Goal: Task Accomplishment & Management: Use online tool/utility

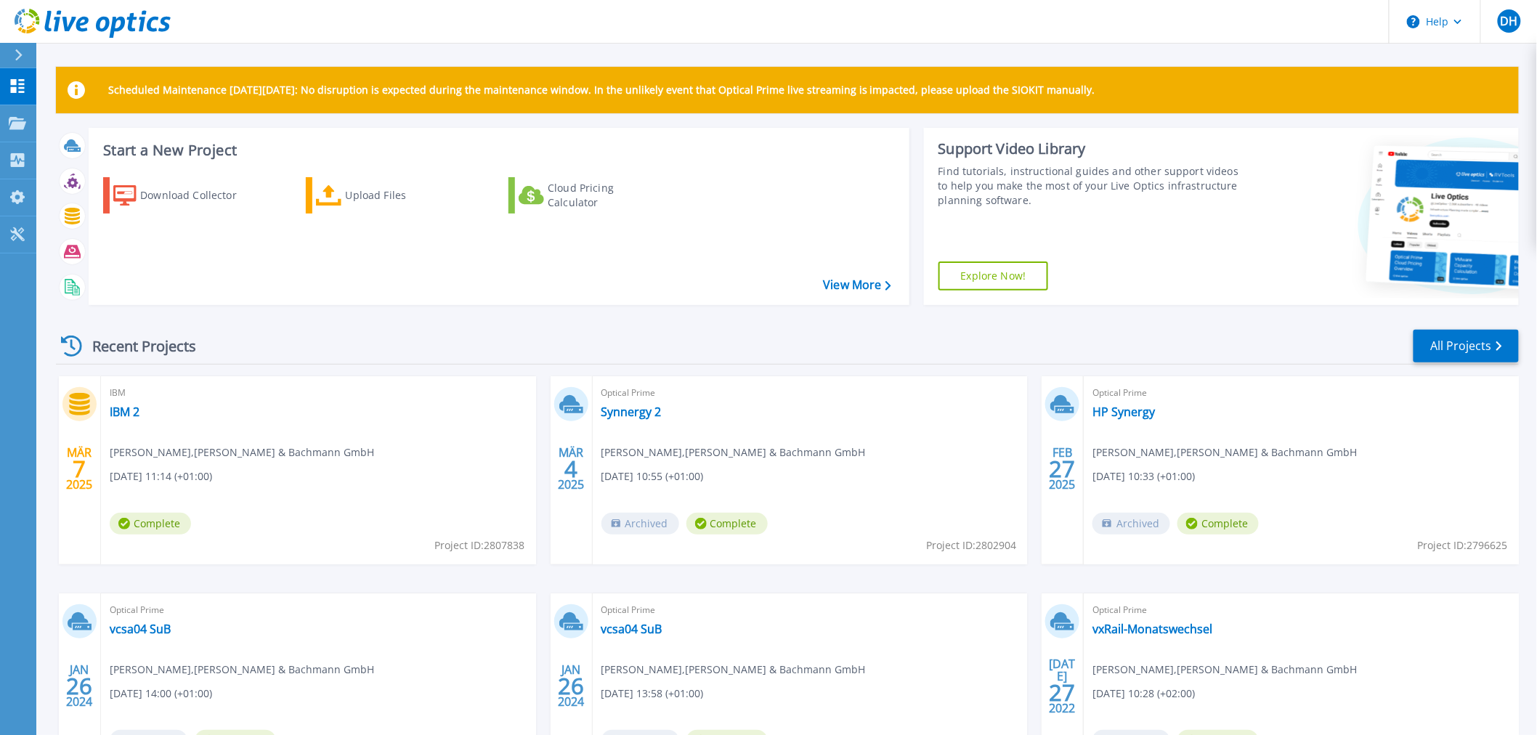
click at [665, 344] on div "Recent Projects All Projects" at bounding box center [787, 346] width 1463 height 36
click at [628, 413] on link "Synnergy 2" at bounding box center [631, 412] width 60 height 15
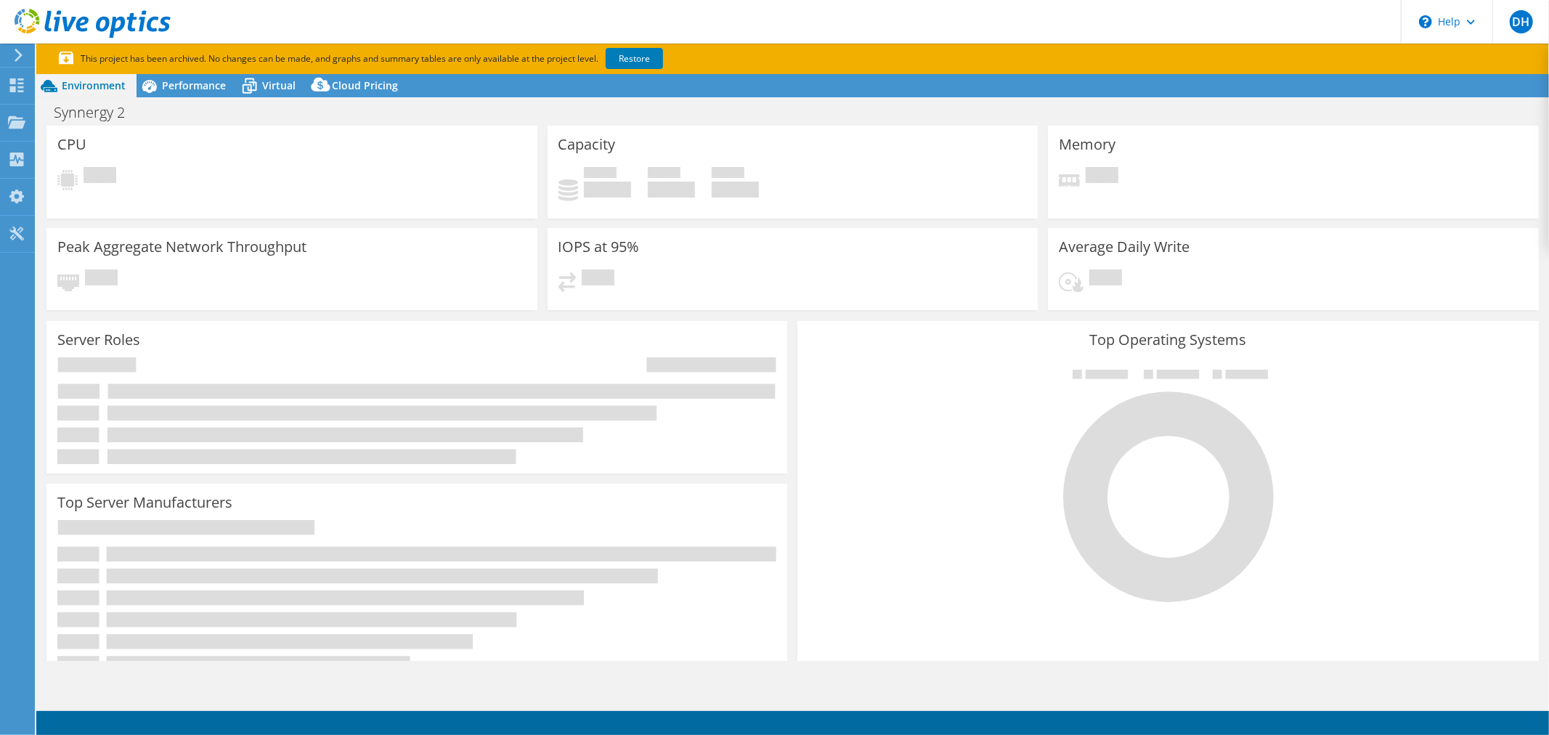
select select "EUFrankfurt"
select select "USD"
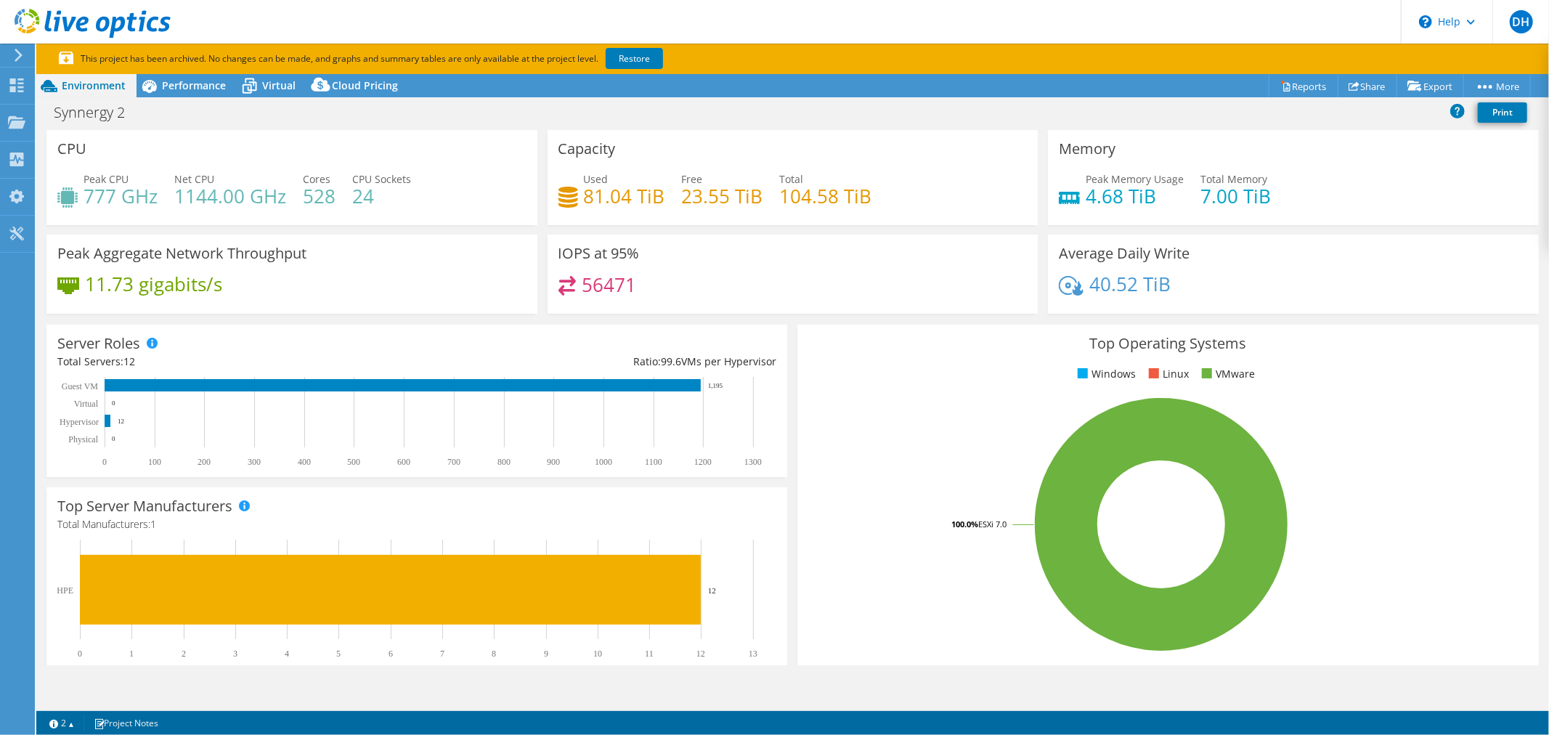
click at [1165, 91] on div "Project Actions Project Actions Reports Share Export vSAN ReadyNode Sizer" at bounding box center [792, 85] width 1513 height 23
drag, startPoint x: 1400, startPoint y: 187, endPoint x: 1344, endPoint y: 194, distance: 57.1
click at [1400, 187] on div "Peak Memory Usage 4.68 TiB Total Memory 7.00 TiB" at bounding box center [1293, 194] width 469 height 47
drag, startPoint x: 1281, startPoint y: 196, endPoint x: 1270, endPoint y: 198, distance: 11.0
click at [1259, 206] on div "Peak Memory Usage 4.68 TiB Total Memory 7.00 TiB" at bounding box center [1293, 194] width 469 height 47
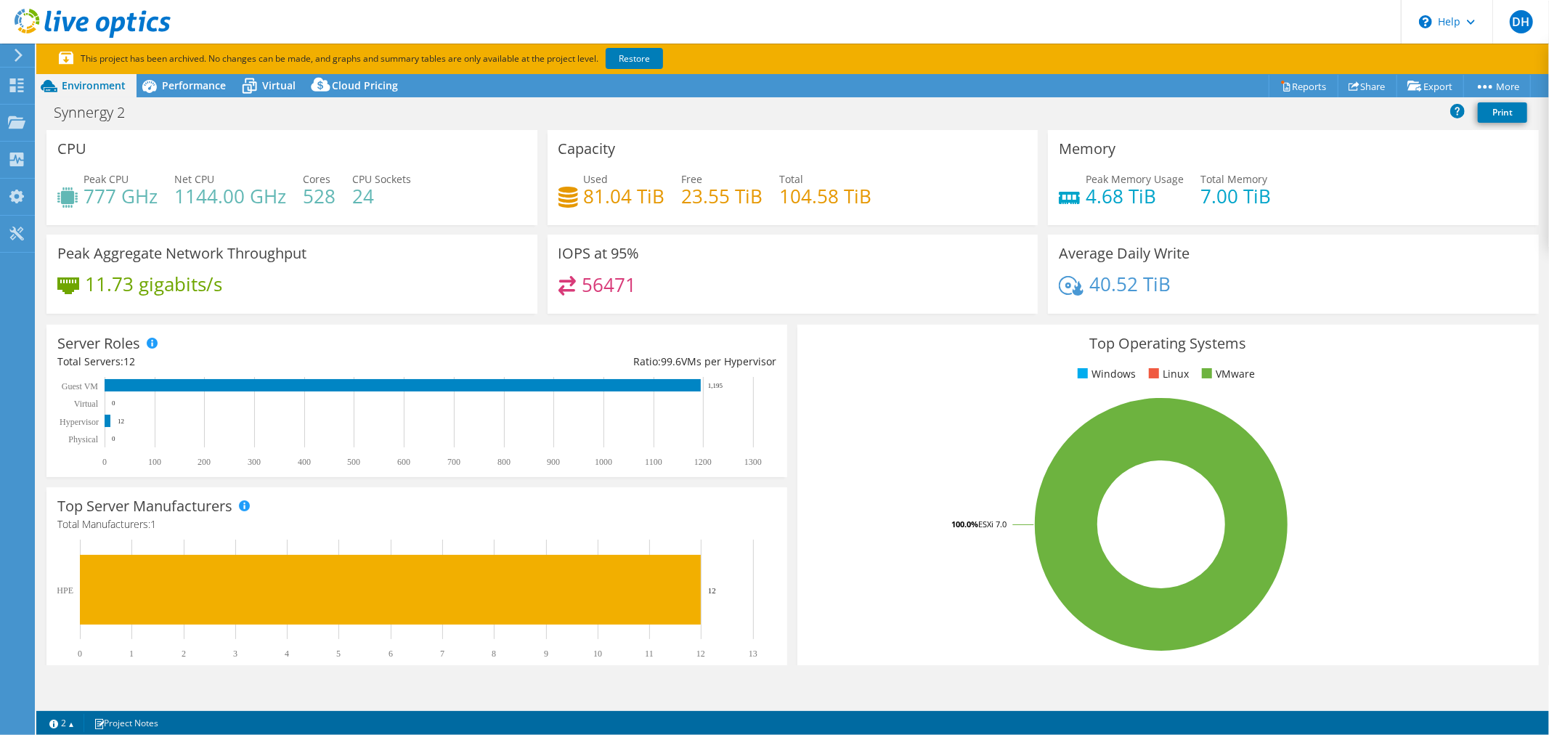
click at [1271, 198] on div "Peak Memory Usage 4.68 TiB Total Memory 7.00 TiB" at bounding box center [1293, 194] width 469 height 47
click at [1268, 190] on div "Peak Memory Usage 4.68 TiB Total Memory 7.00 TiB" at bounding box center [1293, 194] width 469 height 47
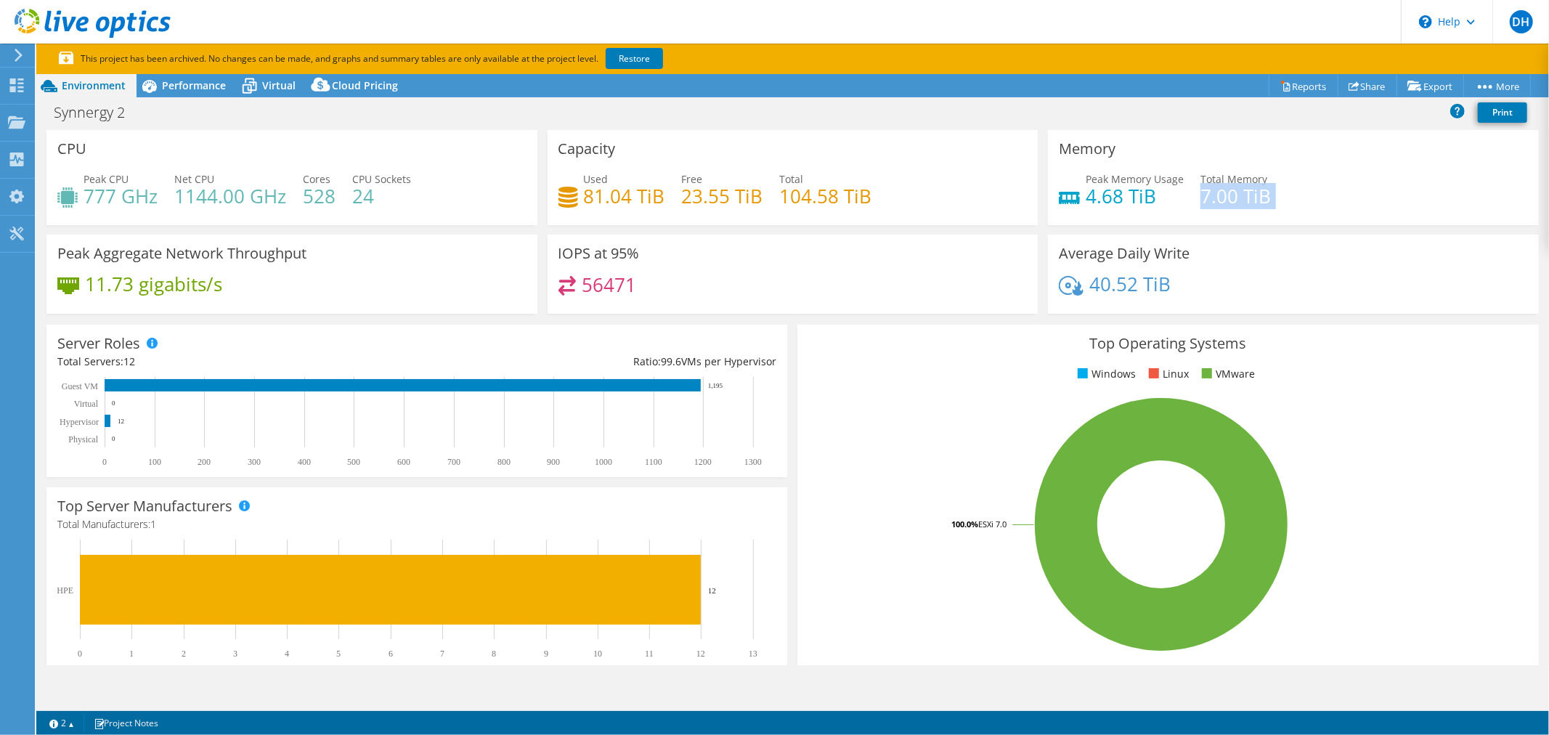
click at [1268, 190] on div "Peak Memory Usage 4.68 TiB Total Memory 7.00 TiB" at bounding box center [1293, 194] width 469 height 47
click at [1281, 192] on div "Peak Memory Usage 4.68 TiB Total Memory 7.00 TiB" at bounding box center [1293, 194] width 469 height 47
click at [1238, 192] on h4 "7.00 TiB" at bounding box center [1236, 196] width 70 height 16
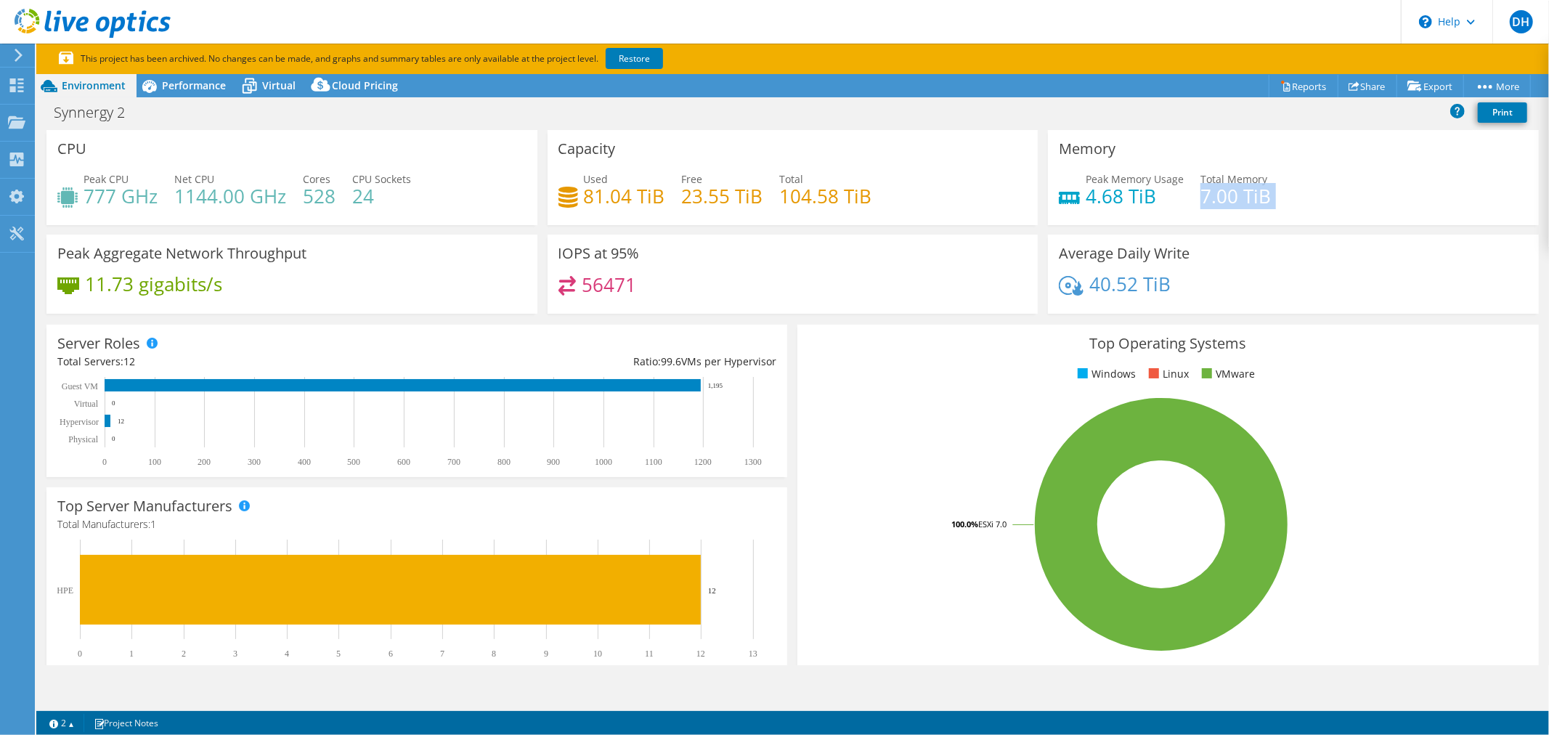
click at [1291, 192] on div "Peak Memory Usage 4.68 TiB Total Memory 7.00 TiB" at bounding box center [1293, 194] width 469 height 47
click at [1294, 192] on div "Peak Memory Usage 4.68 TiB Total Memory 7.00 TiB" at bounding box center [1293, 194] width 469 height 47
click at [1251, 198] on h4 "7.00 TiB" at bounding box center [1236, 196] width 70 height 16
click at [1240, 200] on h4 "7.00 TiB" at bounding box center [1236, 196] width 70 height 16
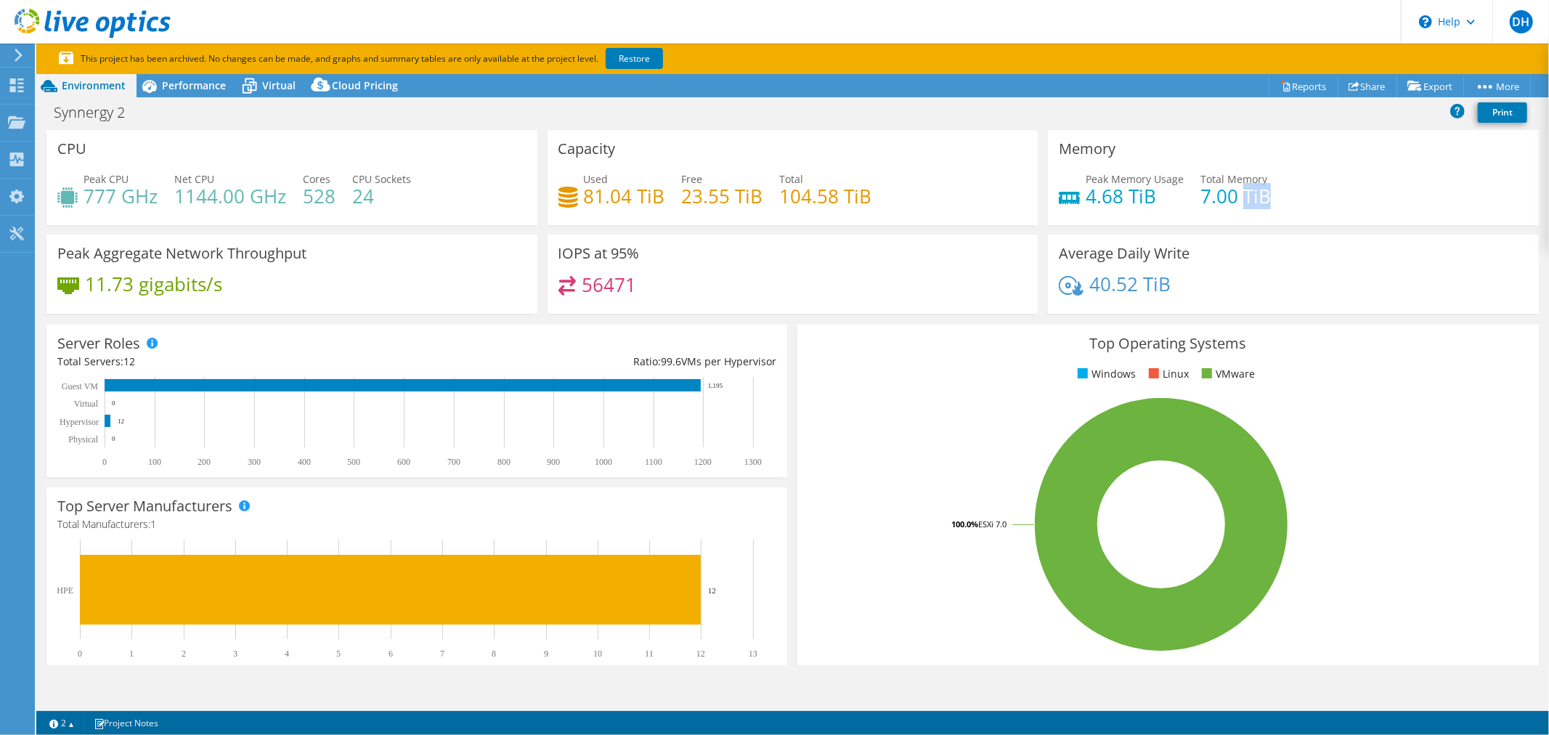
click at [1251, 192] on h4 "7.00 TiB" at bounding box center [1236, 196] width 70 height 16
click at [1216, 200] on h4 "7.00 TiB" at bounding box center [1236, 196] width 70 height 16
click at [1206, 198] on h4 "7.00 TiB" at bounding box center [1236, 196] width 70 height 16
drag, startPoint x: 1225, startPoint y: 285, endPoint x: 1049, endPoint y: 241, distance: 181.3
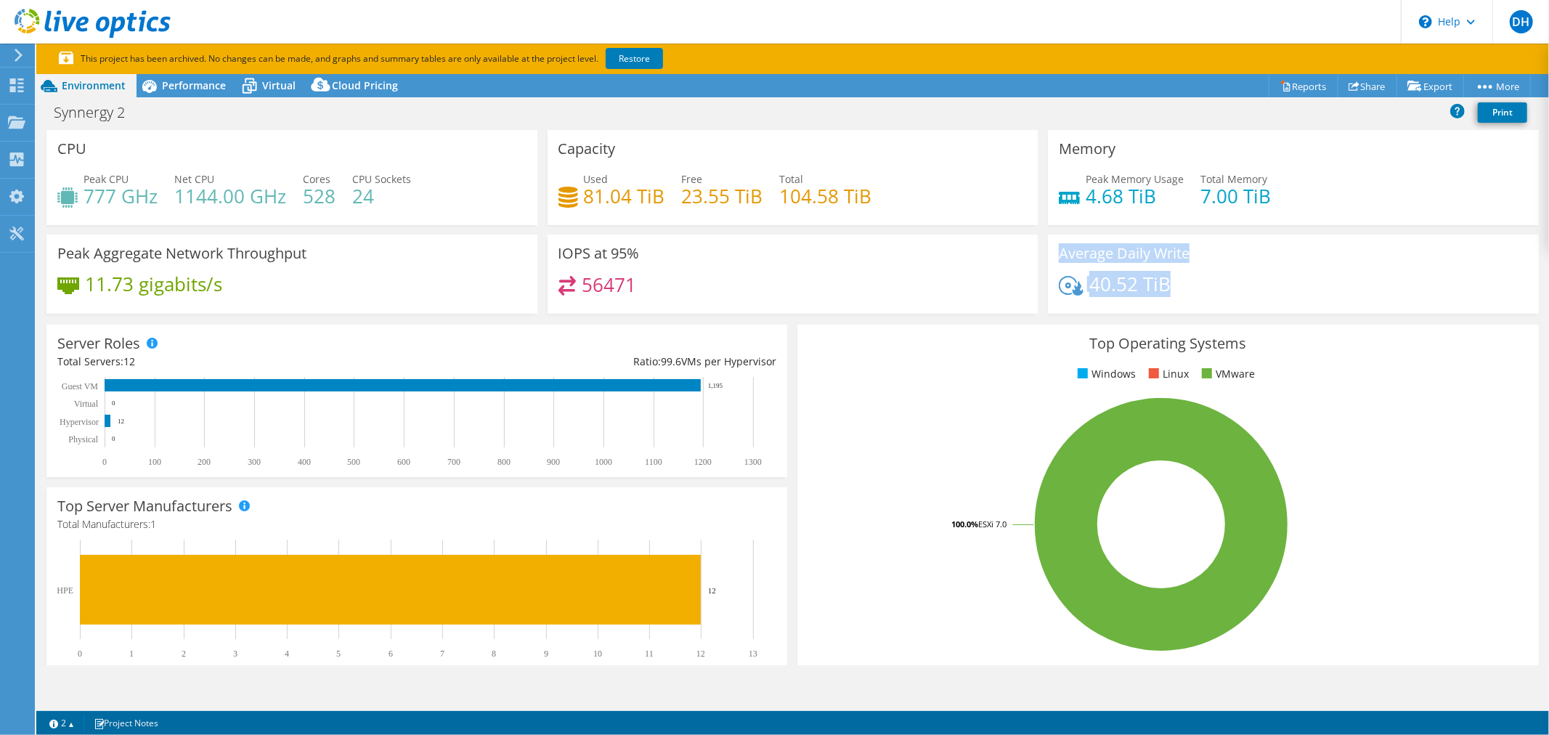
click at [1049, 241] on div "Average Daily Write 40.52 TiB" at bounding box center [1293, 274] width 491 height 79
click at [1123, 258] on h3 "Average Daily Write" at bounding box center [1124, 254] width 131 height 16
click at [1123, 255] on h3 "Average Daily Write" at bounding box center [1124, 254] width 131 height 16
click at [1312, 294] on div "40.52 TiB" at bounding box center [1293, 291] width 469 height 31
click at [1294, 89] on link "Reports" at bounding box center [1304, 86] width 70 height 23
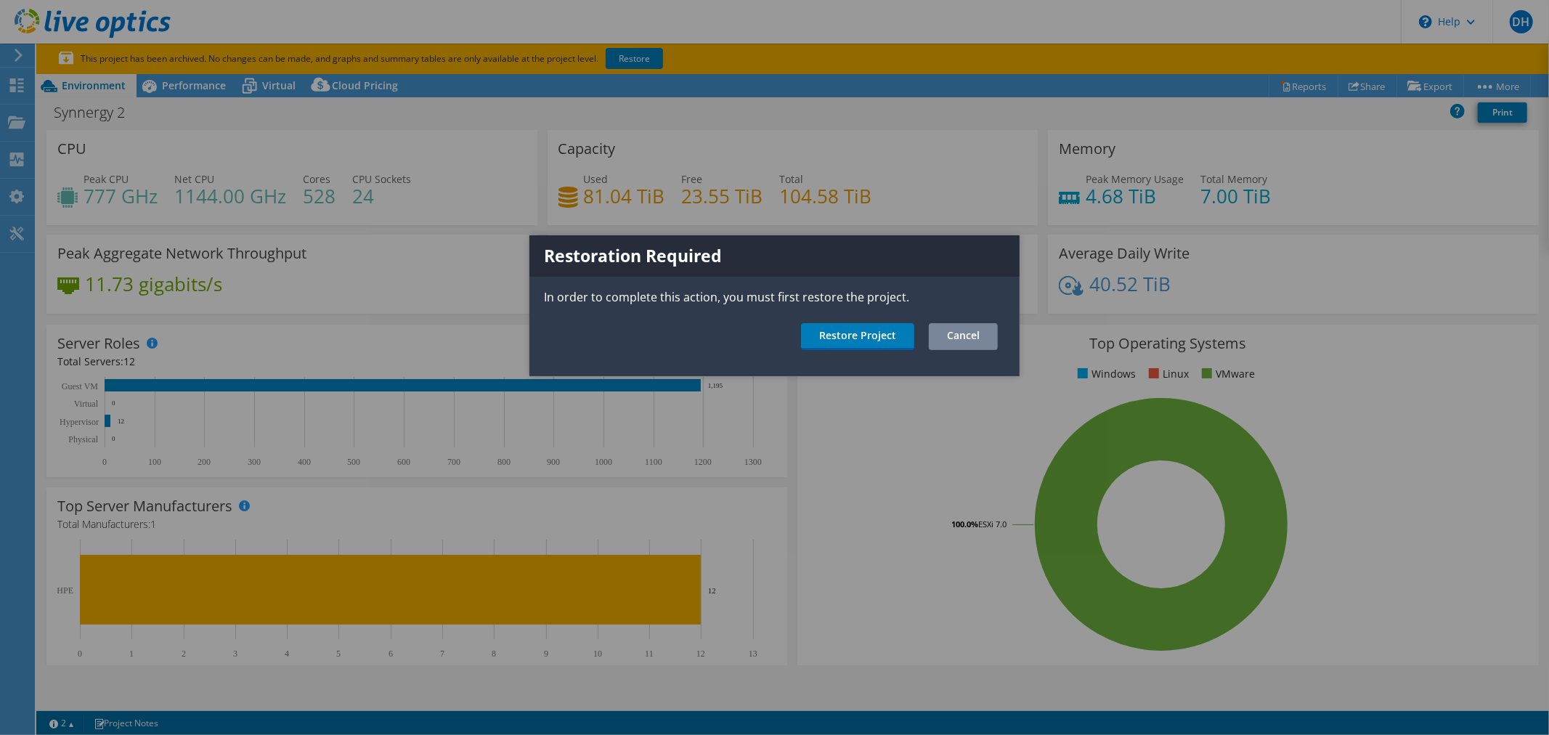
click at [957, 333] on link "Cancel" at bounding box center [963, 336] width 69 height 27
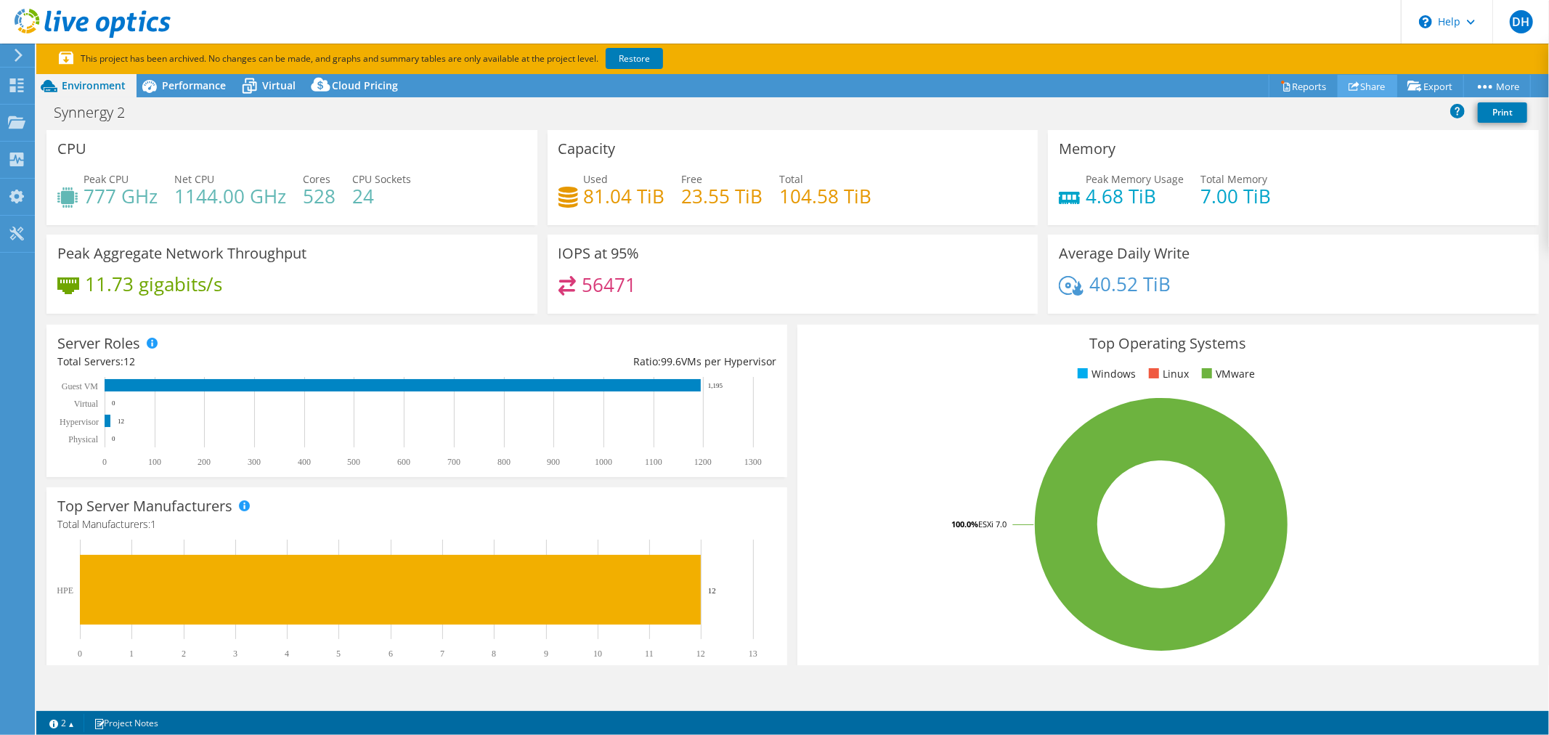
click at [1358, 83] on link "Share" at bounding box center [1368, 86] width 60 height 23
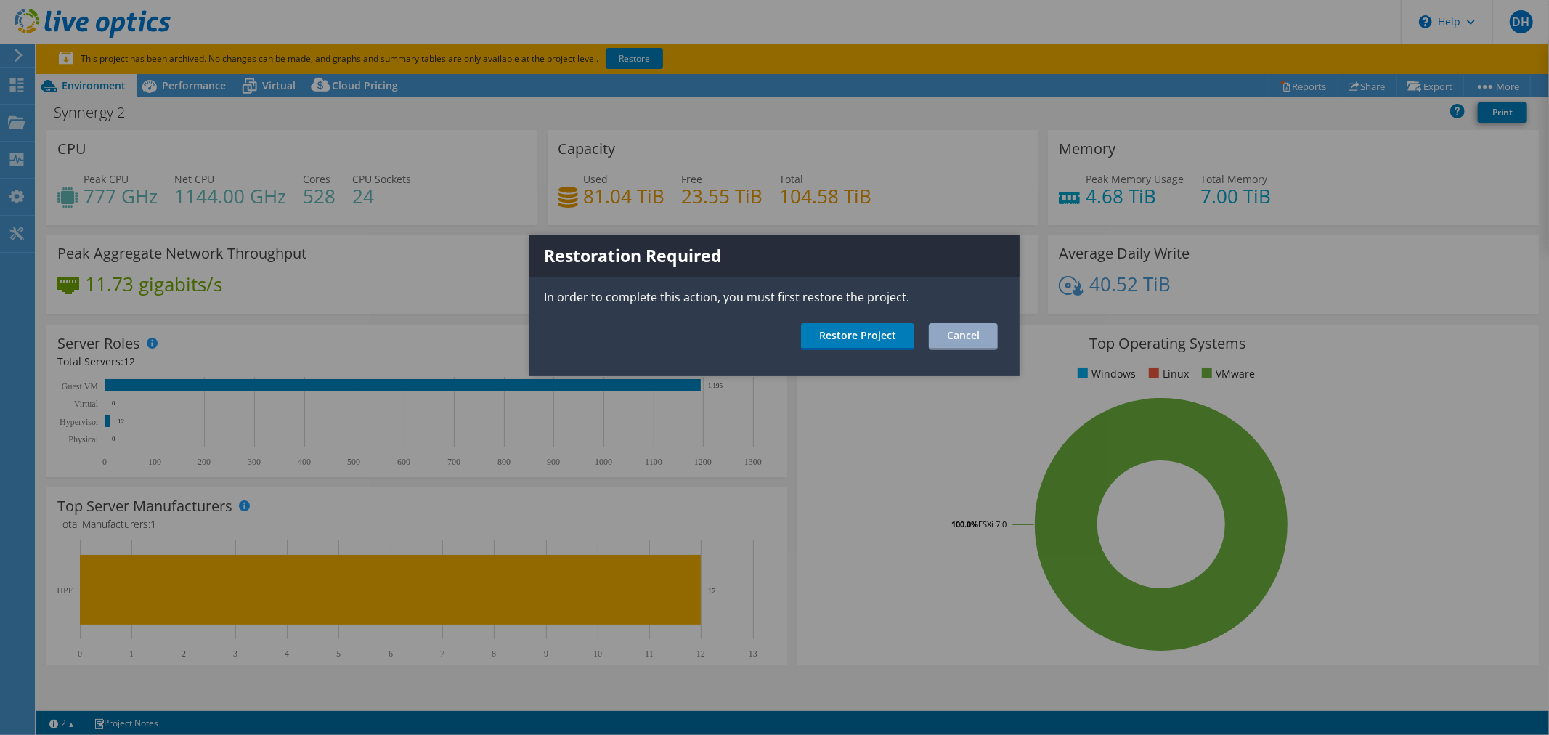
click at [978, 349] on div "Restoration Required In order to complete this action, you must first restore t…" at bounding box center [775, 305] width 490 height 141
click at [973, 335] on link "Cancel" at bounding box center [963, 336] width 69 height 27
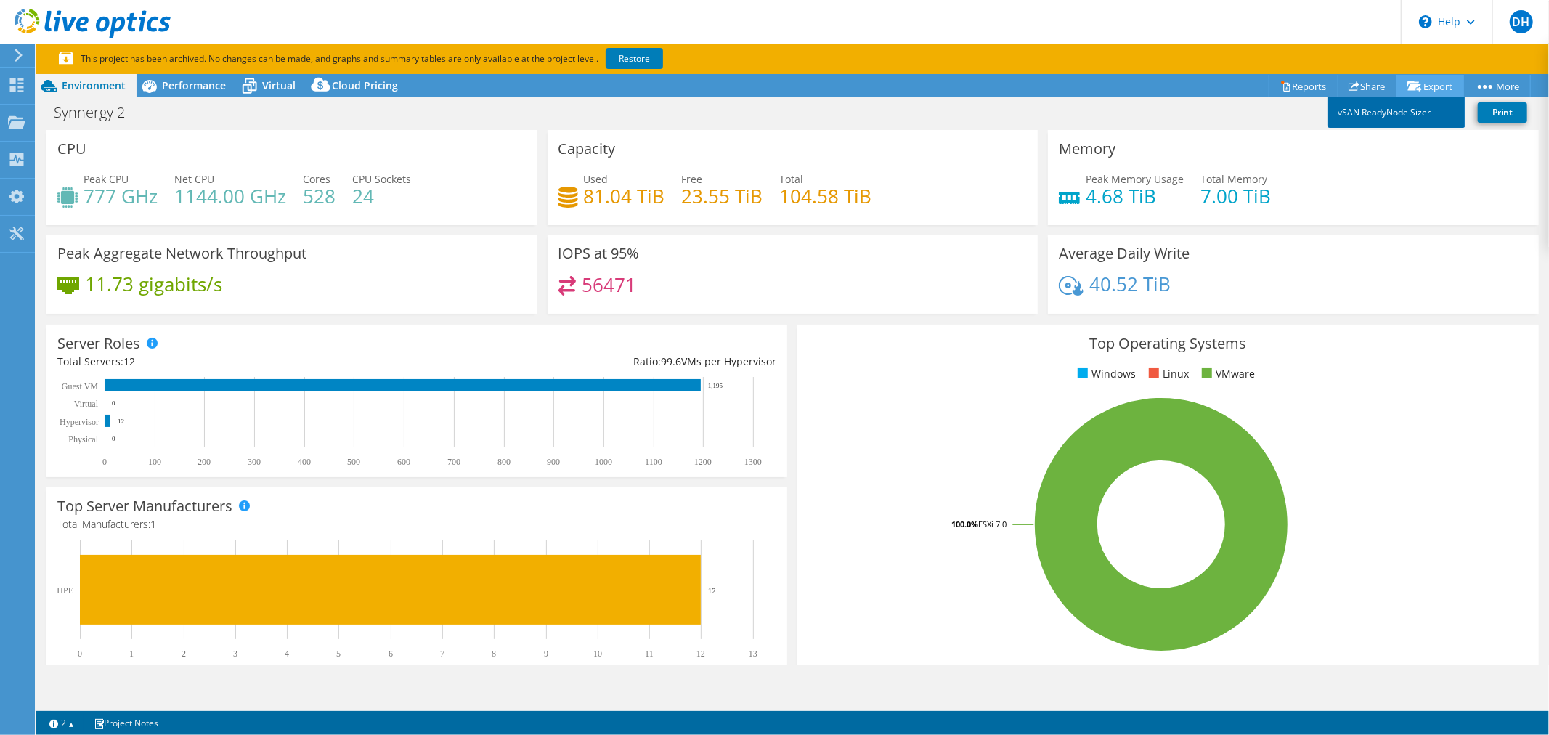
click at [1375, 107] on link "vSAN ReadyNode Sizer" at bounding box center [1397, 112] width 138 height 31
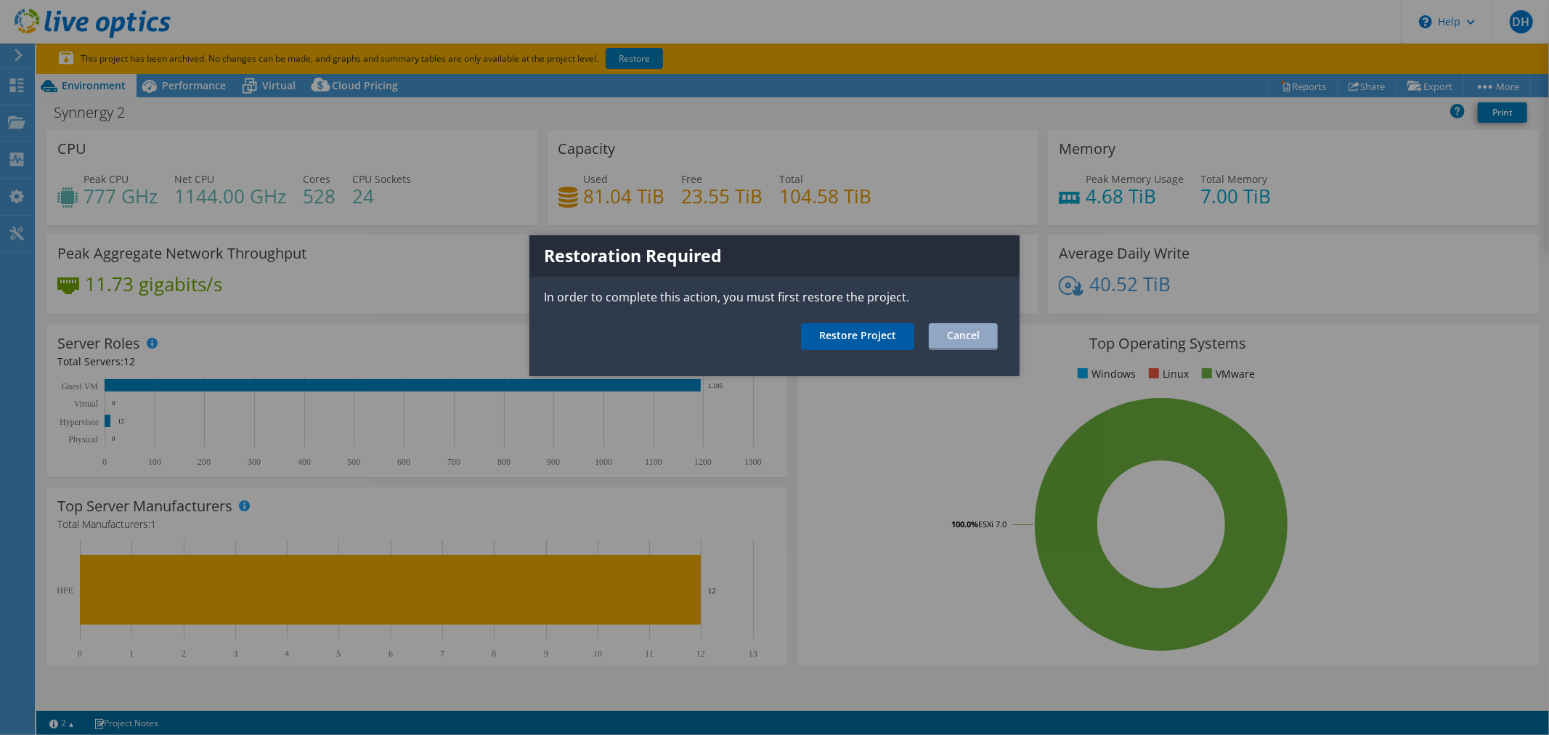
click at [882, 340] on link "Restore Project" at bounding box center [857, 336] width 113 height 27
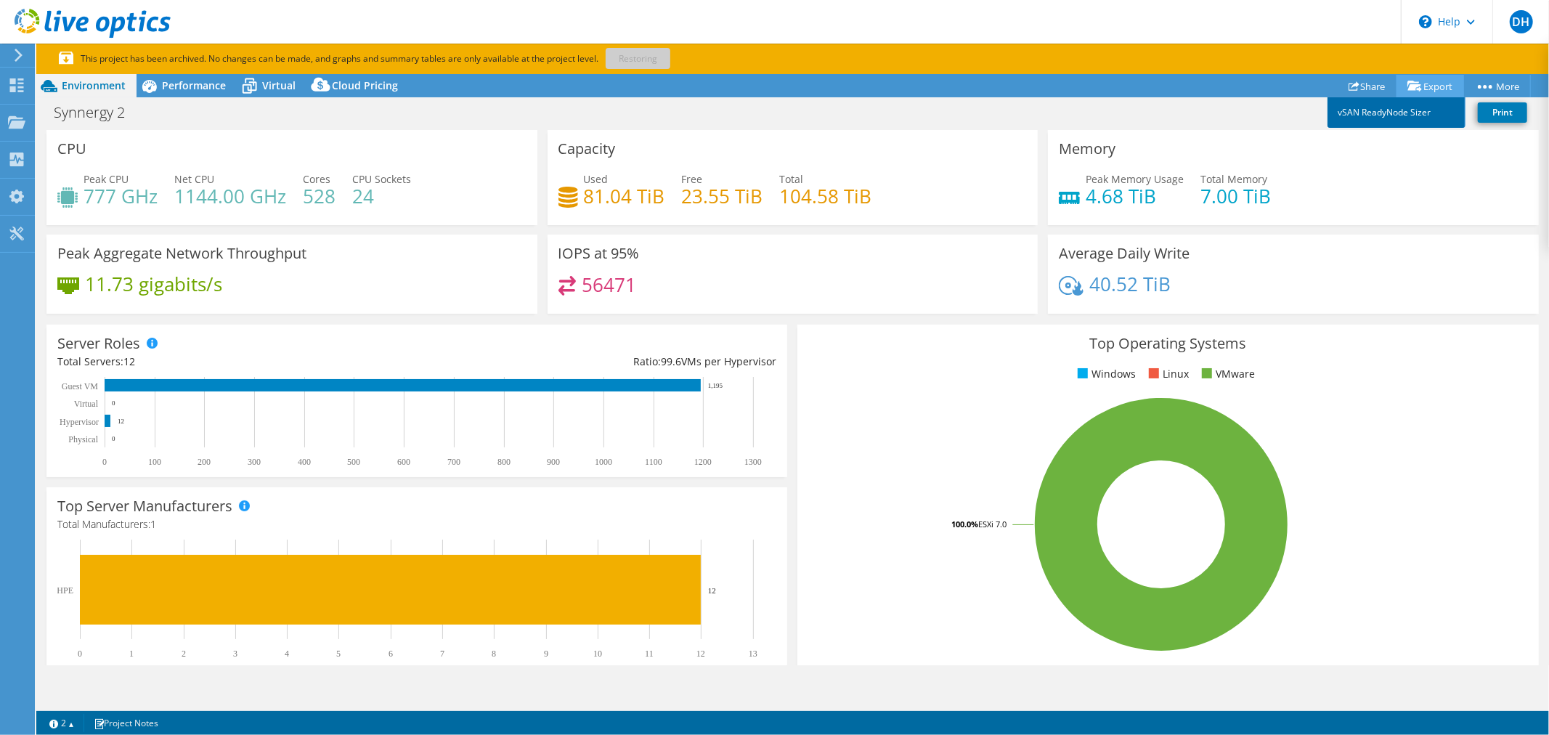
click at [1395, 105] on link "vSAN ReadyNode Sizer" at bounding box center [1397, 112] width 138 height 31
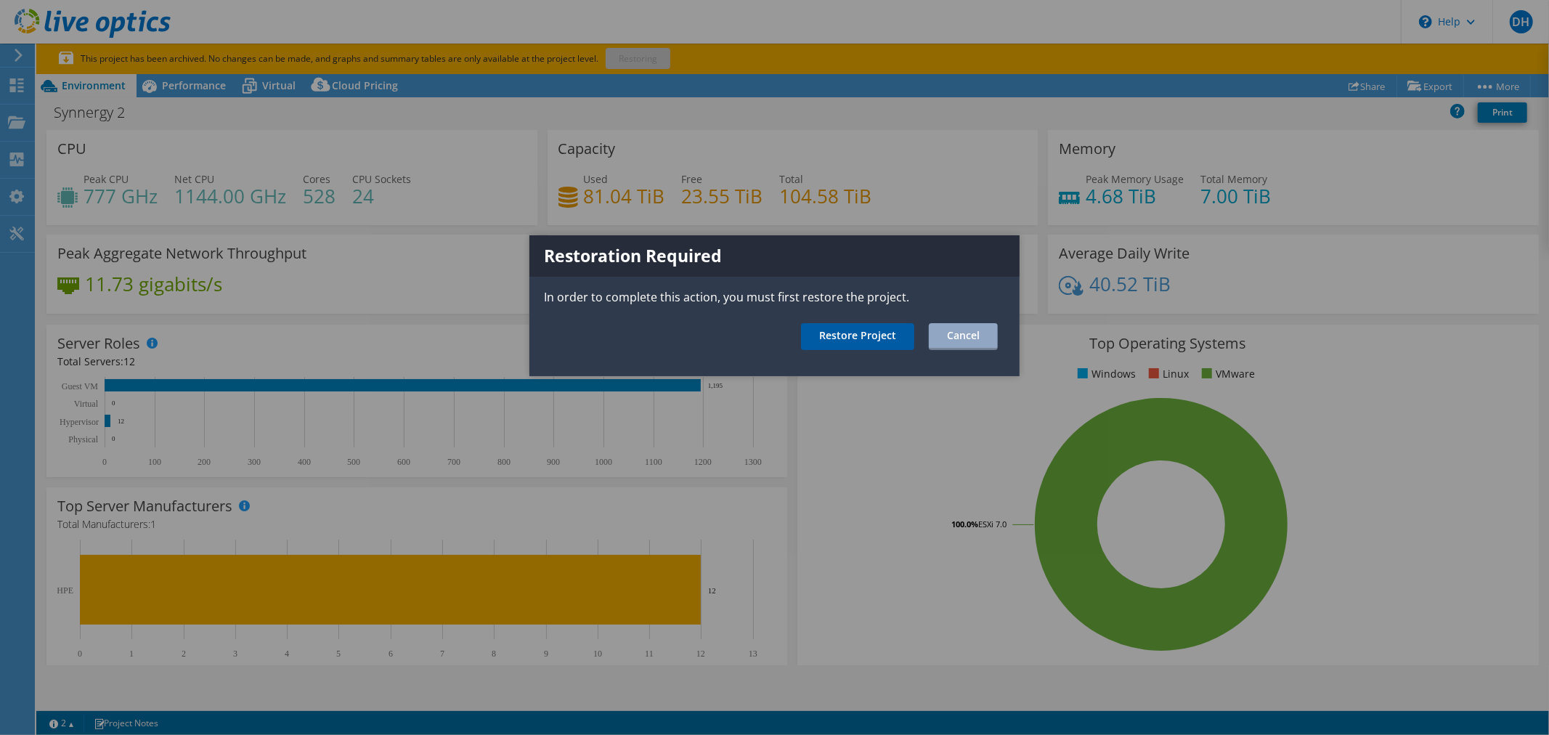
click at [883, 328] on link "Restore Project" at bounding box center [857, 336] width 113 height 27
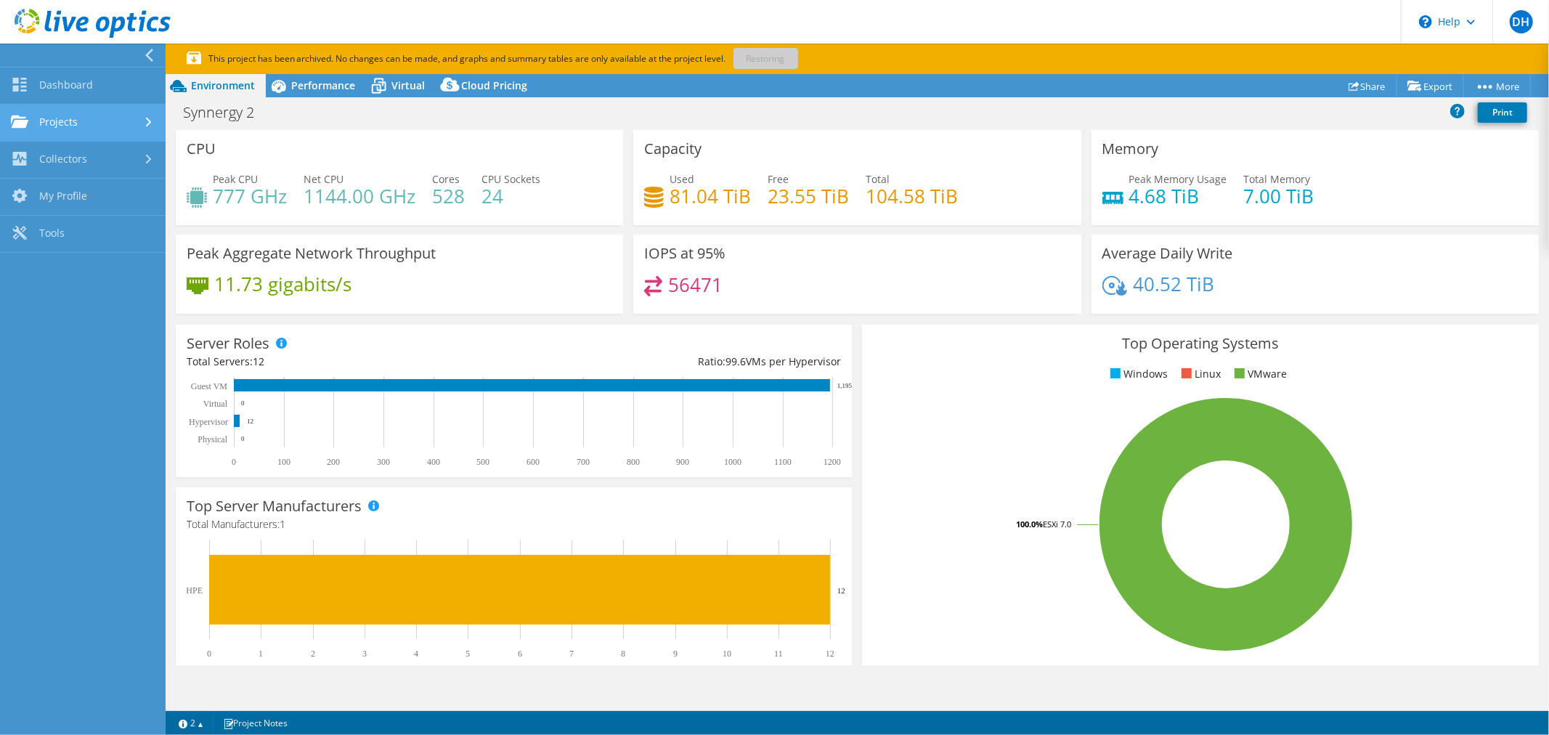
click at [65, 127] on link "Projects" at bounding box center [83, 123] width 166 height 37
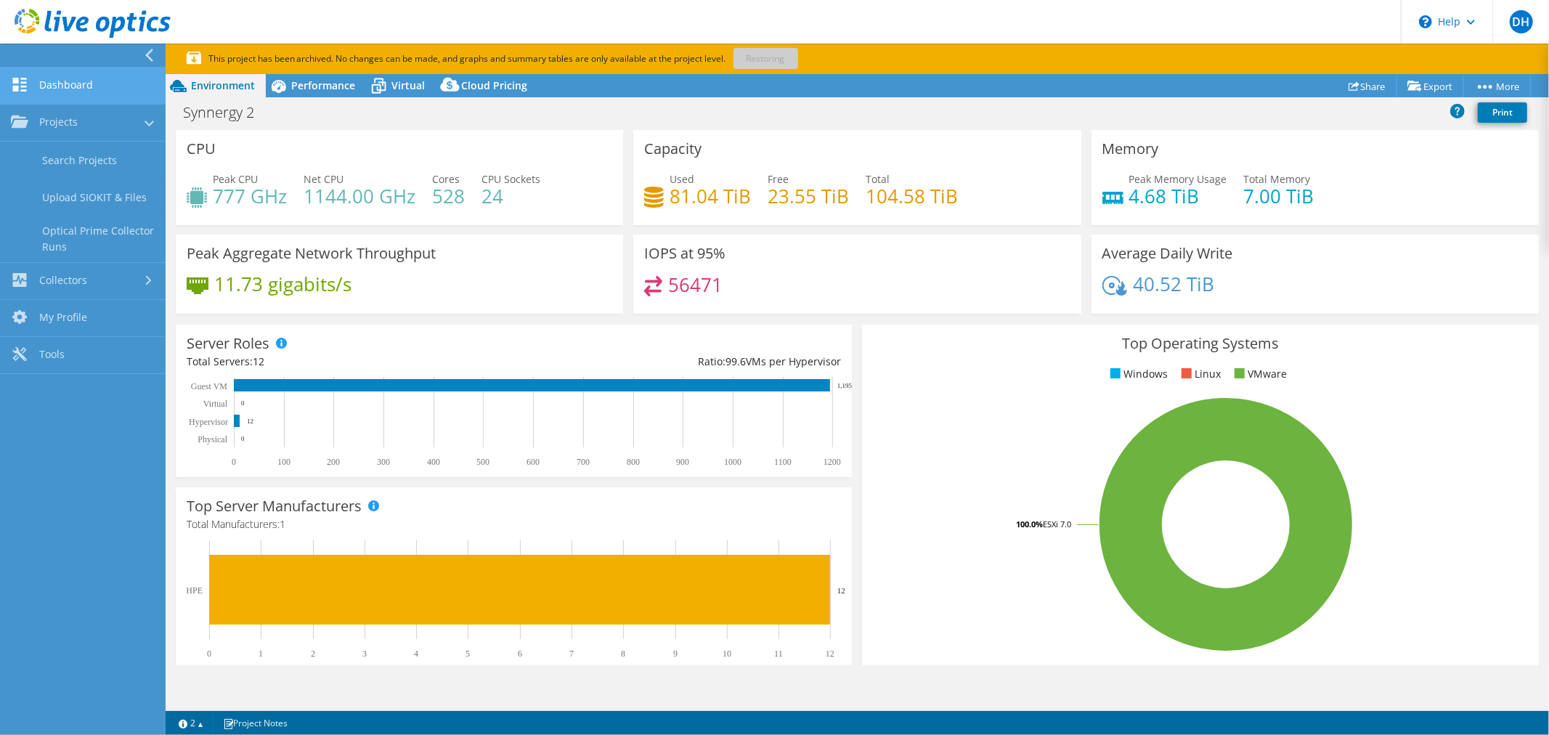
click at [60, 87] on link "Dashboard" at bounding box center [83, 86] width 166 height 37
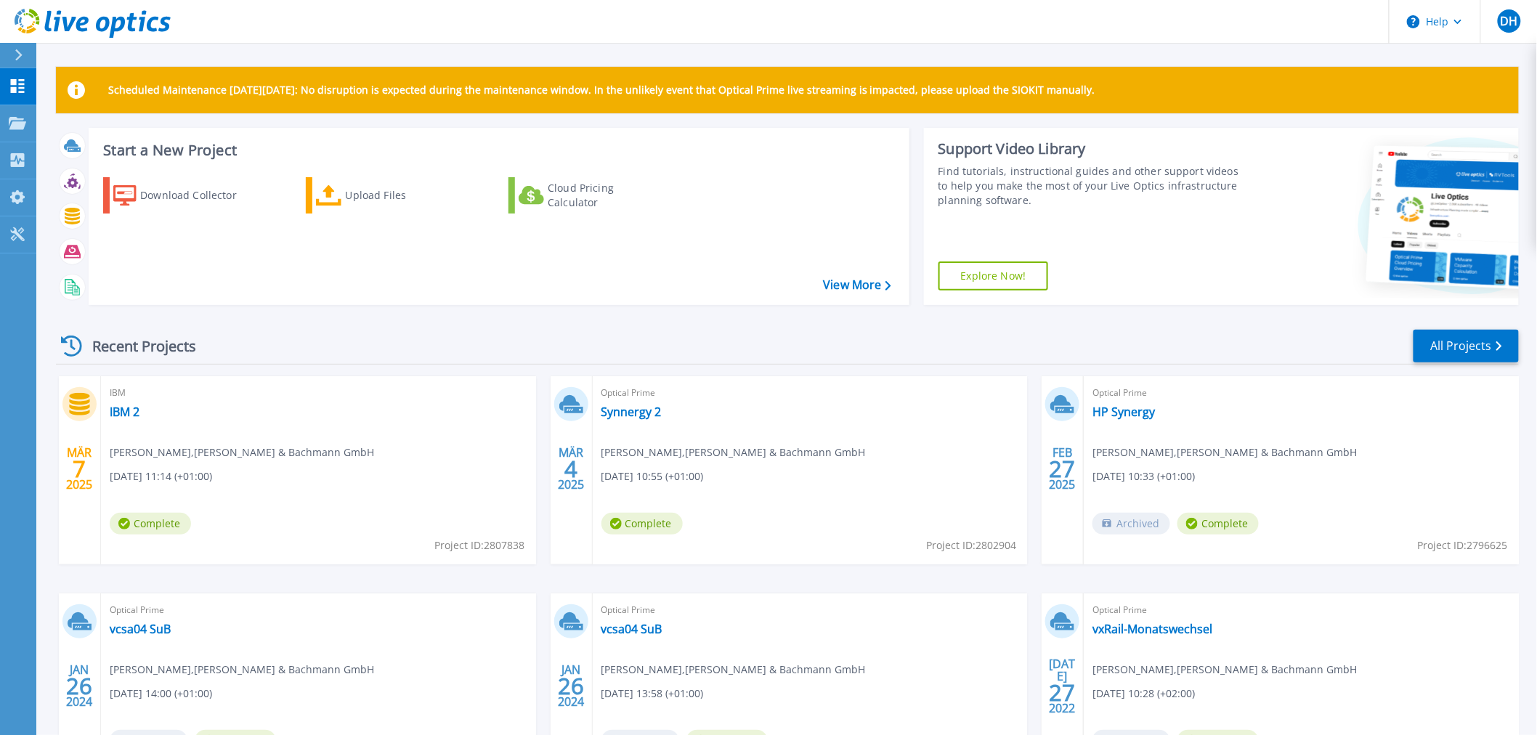
click at [869, 335] on div "Recent Projects All Projects" at bounding box center [787, 346] width 1463 height 36
click at [717, 336] on div "Recent Projects All Projects" at bounding box center [787, 346] width 1463 height 36
click at [640, 357] on div "Recent Projects All Projects" at bounding box center [787, 346] width 1463 height 36
click at [650, 353] on div "Recent Projects All Projects" at bounding box center [787, 346] width 1463 height 36
click at [632, 410] on link "Synnergy 2" at bounding box center [631, 412] width 60 height 15
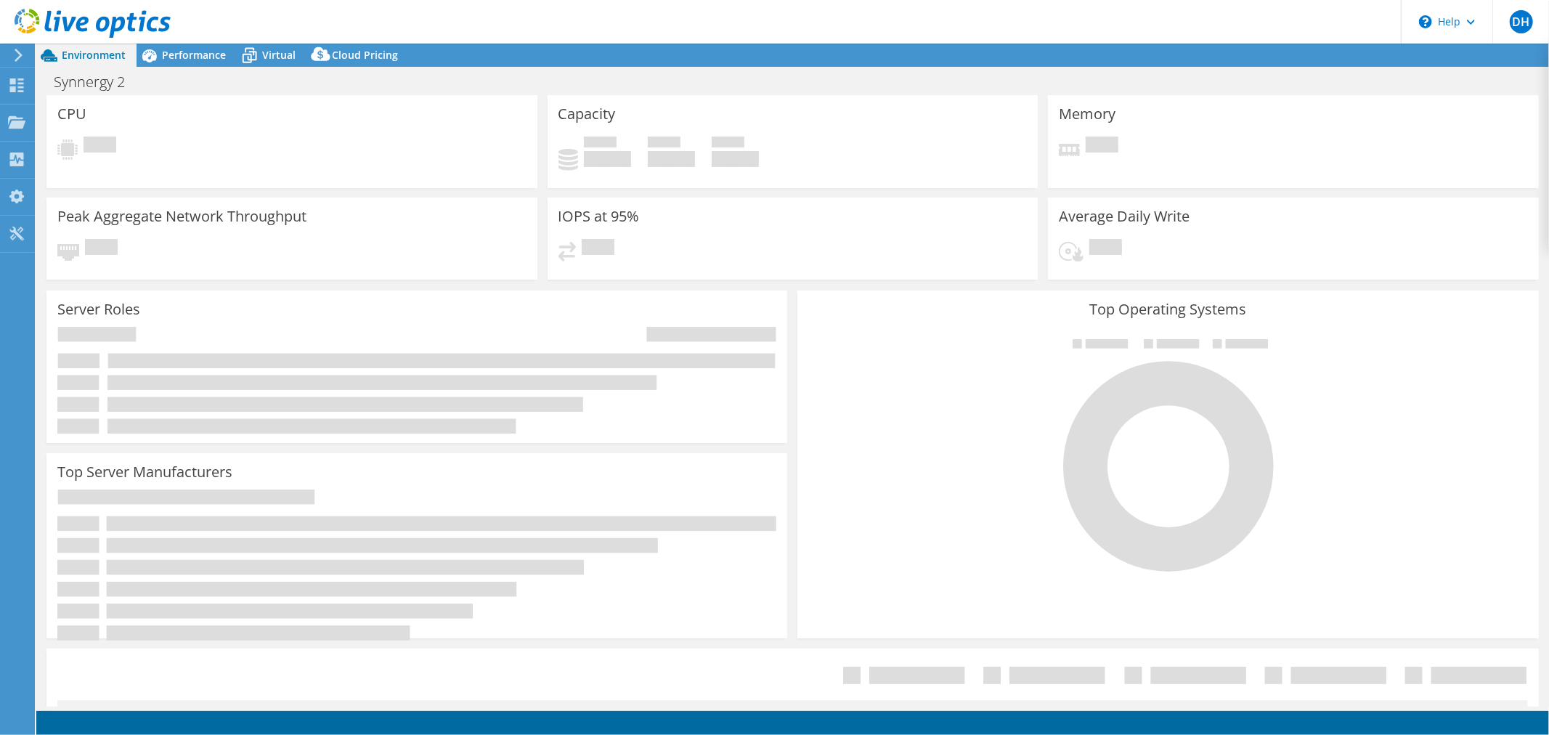
select select "EUFrankfurt"
select select "USD"
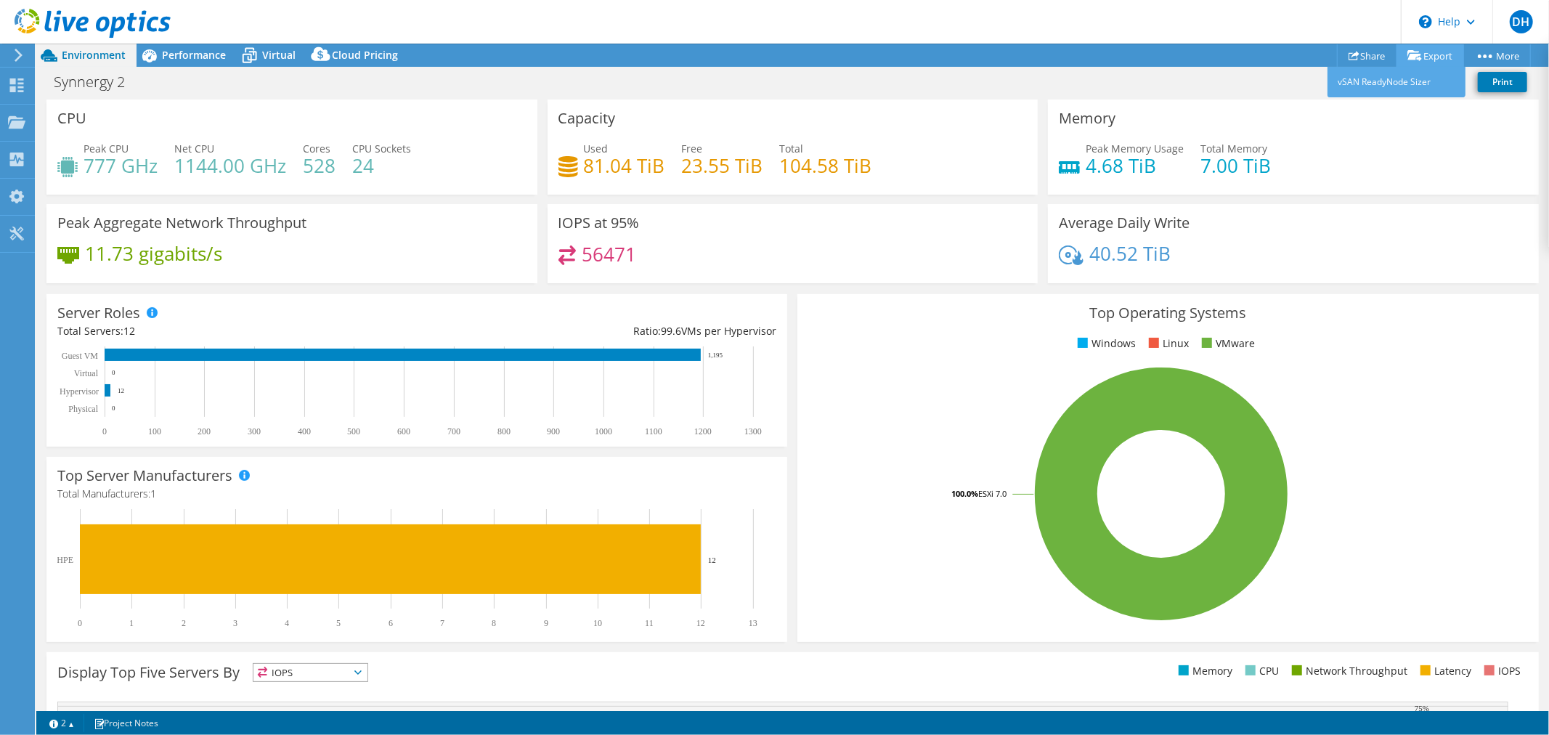
click at [1425, 60] on link "Export" at bounding box center [1431, 55] width 68 height 23
click at [1384, 82] on link "vSAN ReadyNode Sizer" at bounding box center [1397, 82] width 138 height 31
